Goal: Task Accomplishment & Management: Manage account settings

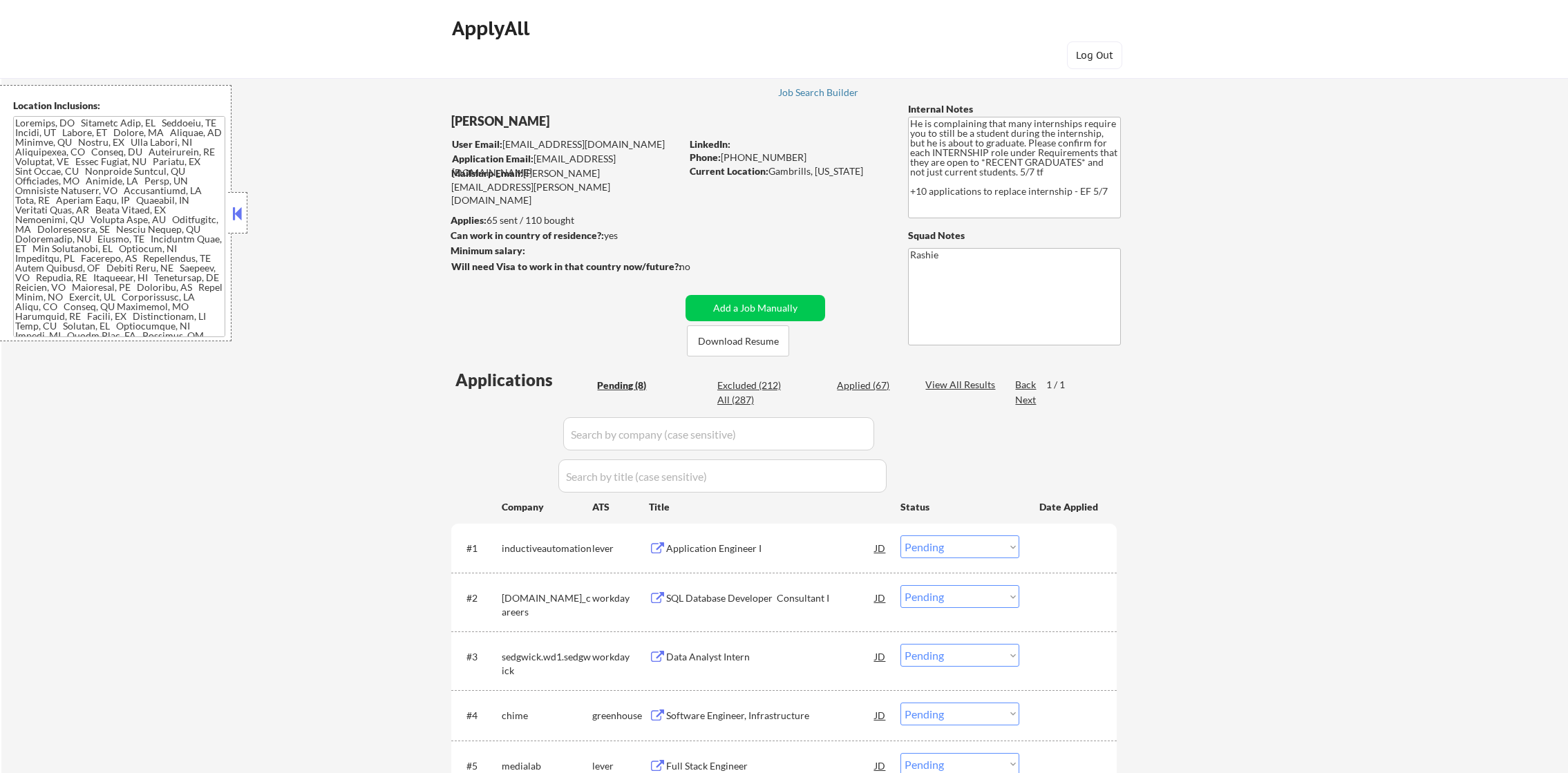
select select ""pending""
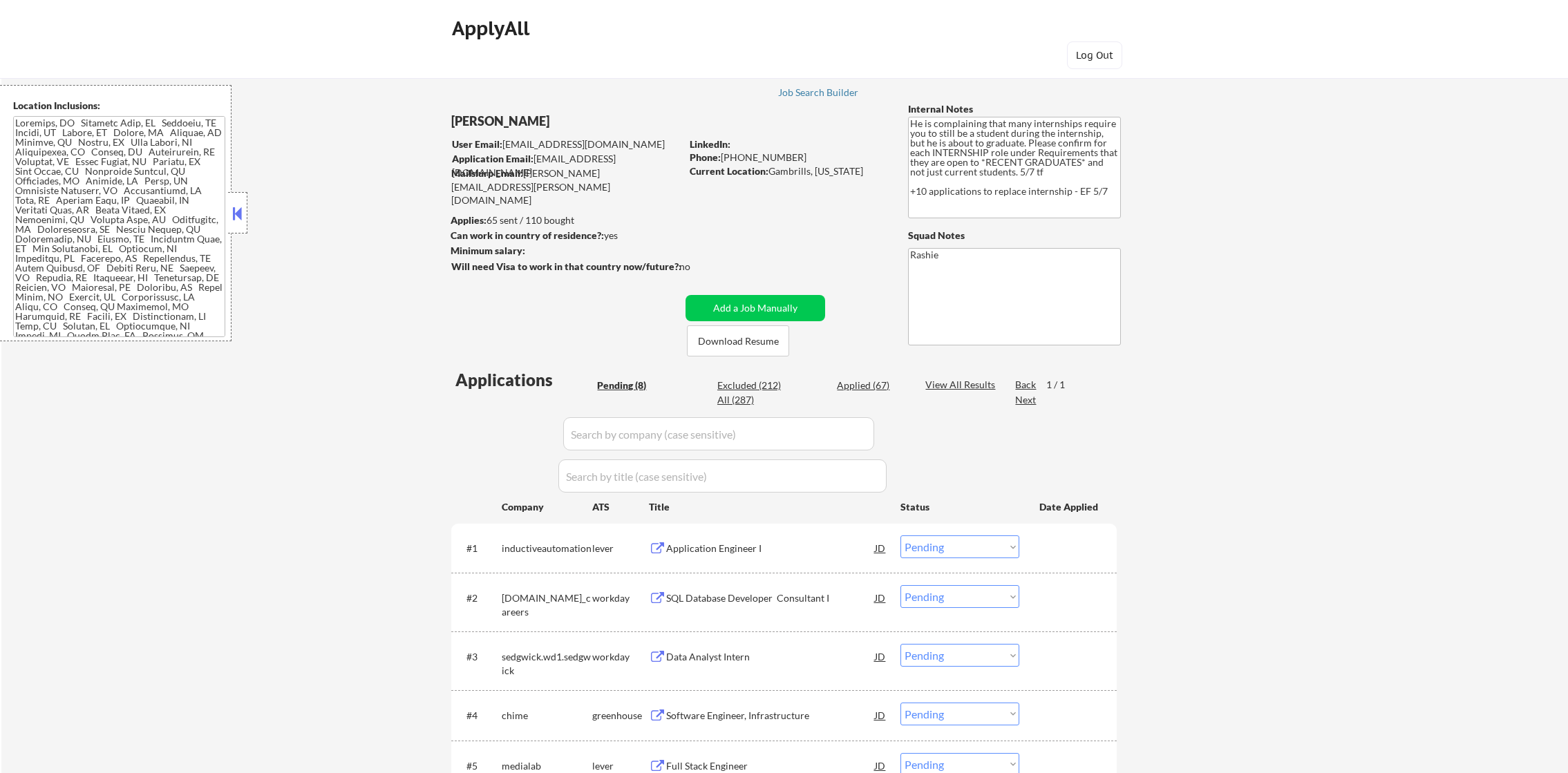
select select ""pending""
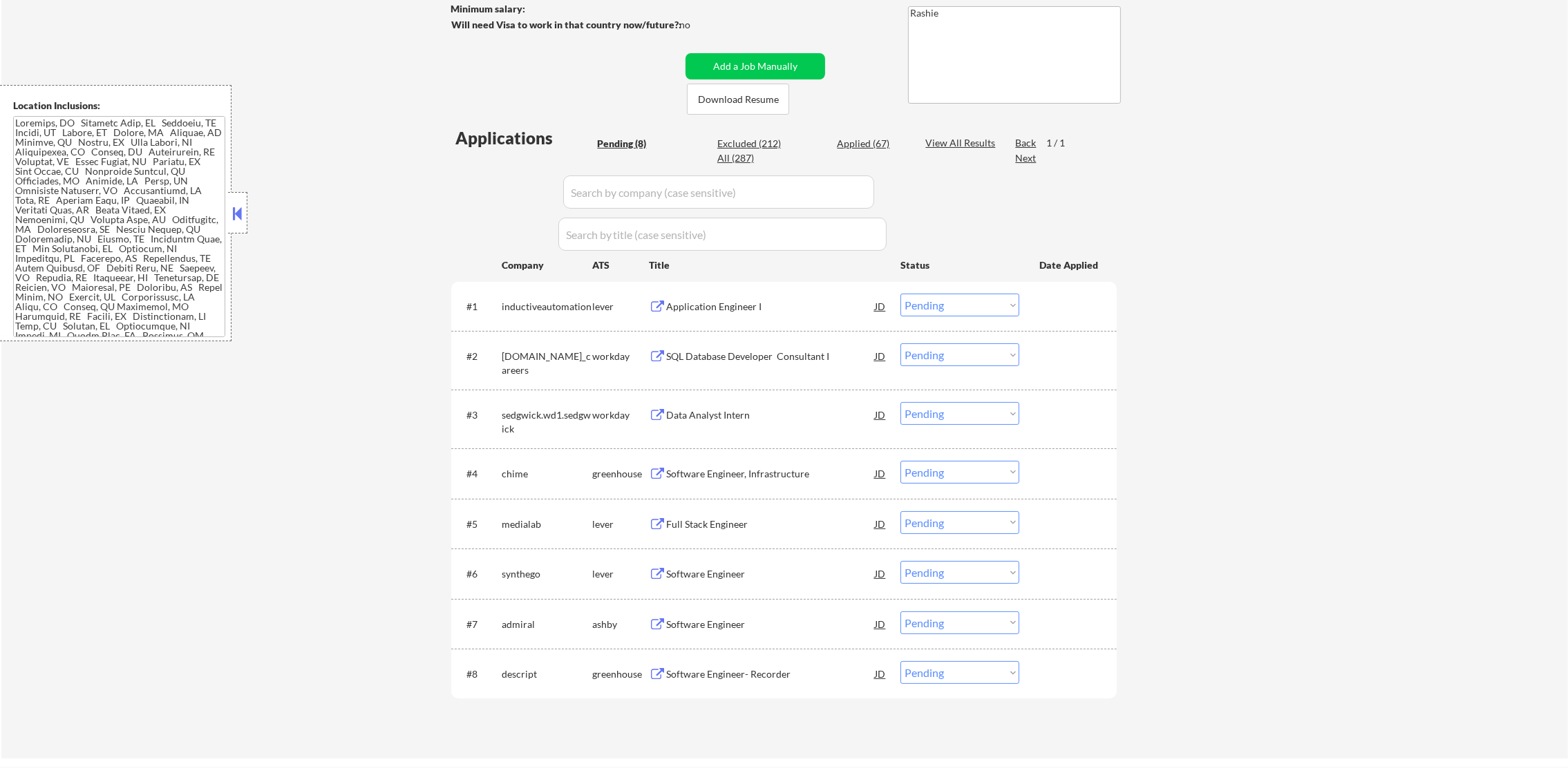
scroll to position [209, 0]
click at [736, 308] on div "Application Engineer I" at bounding box center [770, 306] width 209 height 14
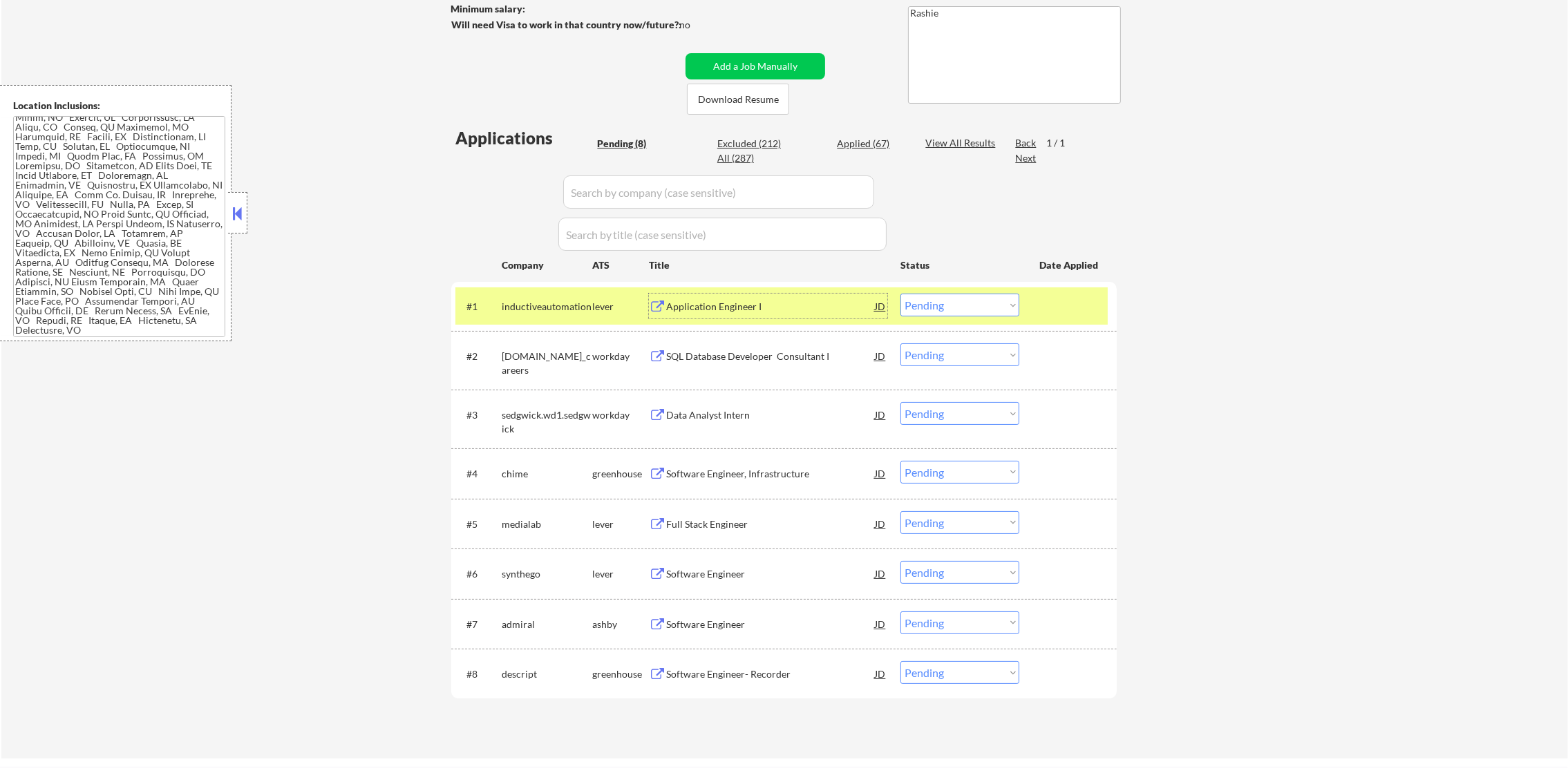
click at [745, 307] on div "Application Engineer I" at bounding box center [770, 306] width 209 height 14
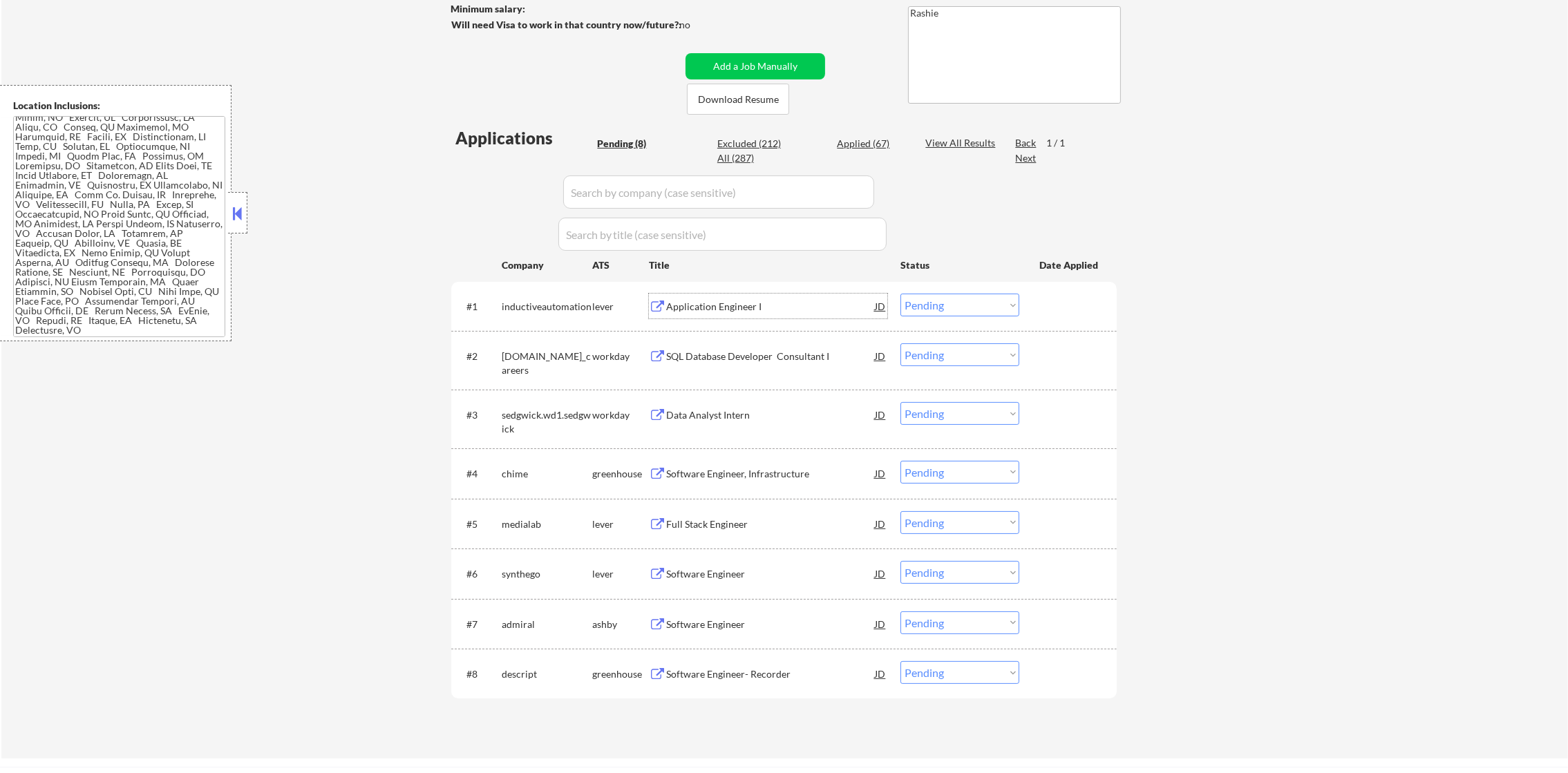
click at [914, 304] on select "Choose an option... Pending Applied Excluded (Questions) Excluded (Expired) Exc…" at bounding box center [960, 305] width 119 height 23
click at [901, 294] on select "Choose an option... Pending Applied Excluded (Questions) Excluded (Expired) Exc…" at bounding box center [960, 305] width 119 height 23
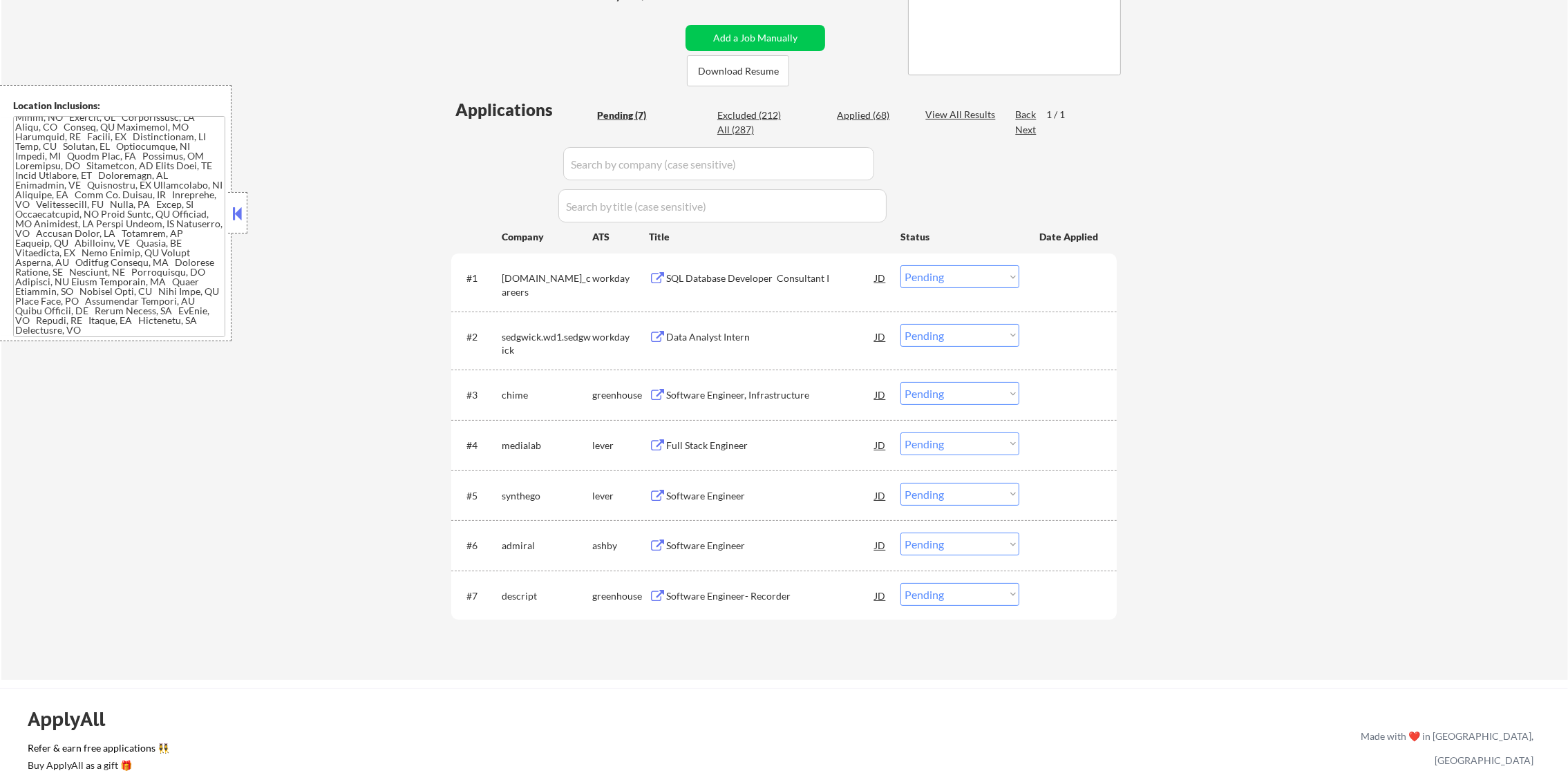
scroll to position [276, 0]
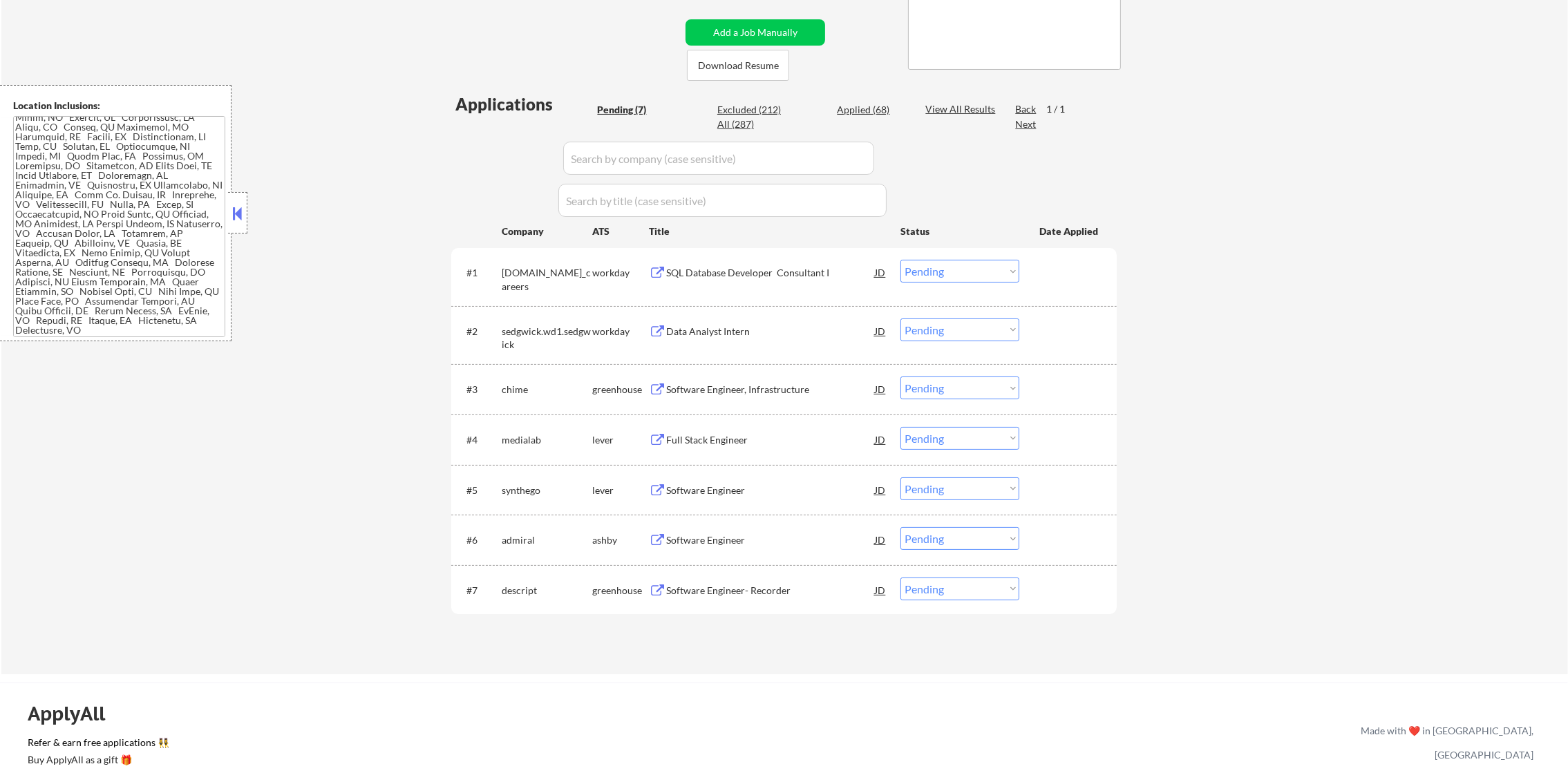
click at [724, 285] on div "#1 [DOMAIN_NAME]_careers workday SQL Database Developer Consultant I JD Choose …" at bounding box center [781, 276] width 652 height 45
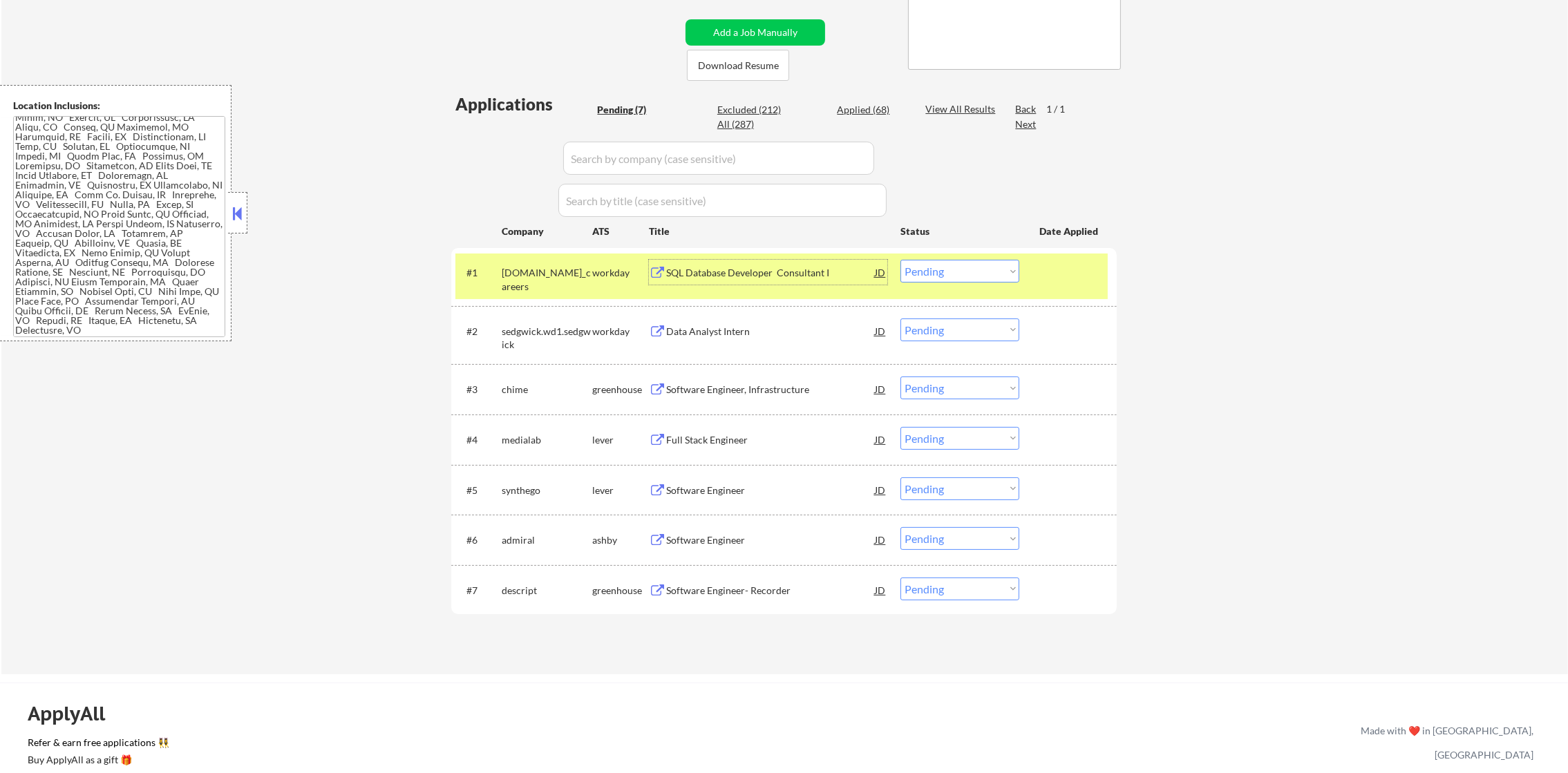
click at [747, 266] on div "SQL Database Developer Consultant I" at bounding box center [770, 273] width 209 height 14
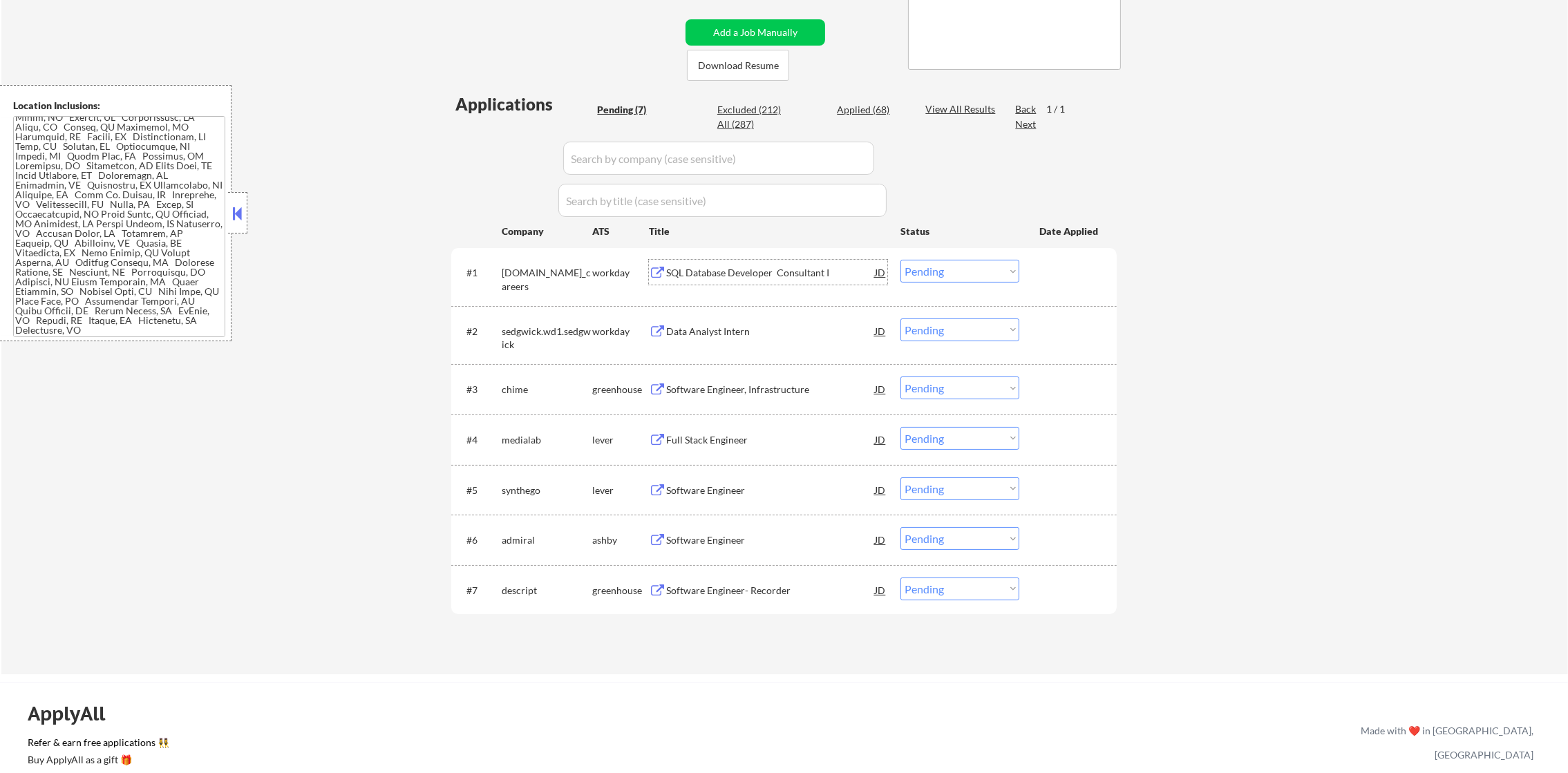
click at [940, 266] on select "Choose an option... Pending Applied Excluded (Questions) Excluded (Expired) Exc…" at bounding box center [960, 271] width 119 height 23
click at [901, 260] on select "Choose an option... Pending Applied Excluded (Questions) Excluded (Expired) Exc…" at bounding box center [960, 271] width 119 height 23
select select ""pending""
